Goal: Information Seeking & Learning: Check status

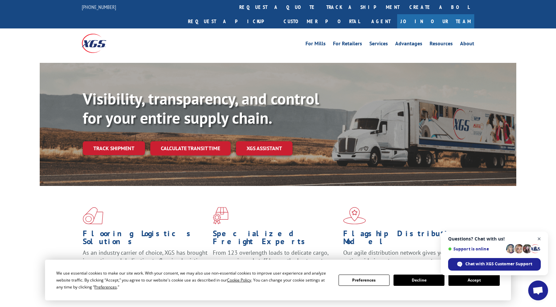
click at [540, 239] on span "Close chat" at bounding box center [540, 239] width 8 height 8
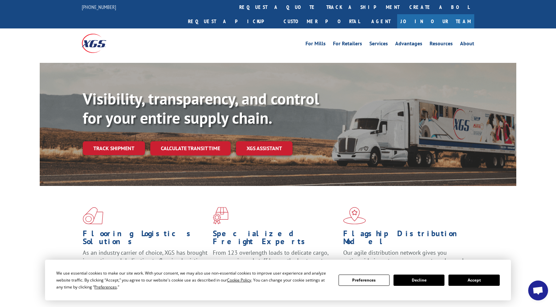
click at [477, 279] on button "Accept" at bounding box center [474, 280] width 51 height 11
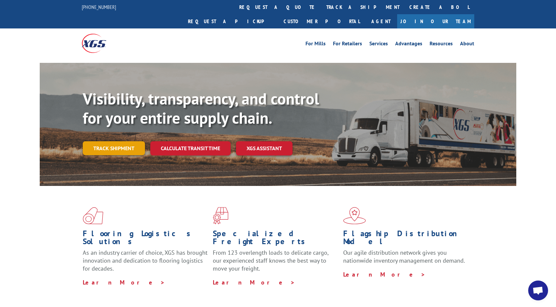
click at [119, 141] on link "Track shipment" at bounding box center [114, 148] width 62 height 14
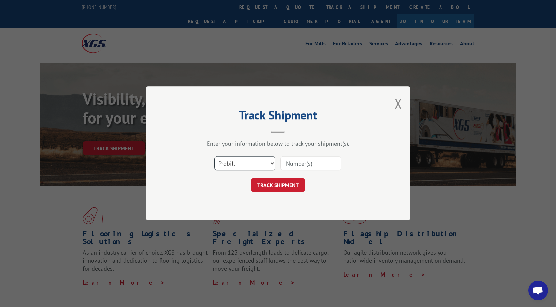
click at [262, 165] on select "Select category... Probill BOL PO" at bounding box center [245, 164] width 61 height 14
select select "bol"
click at [296, 163] on input at bounding box center [311, 164] width 61 height 14
type input "090425tc"
click button "TRACK SHIPMENT" at bounding box center [278, 186] width 54 height 14
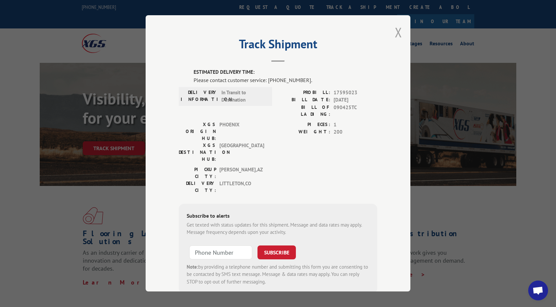
click at [398, 30] on button "Close modal" at bounding box center [398, 33] width 7 height 18
